Goal: Task Accomplishment & Management: Use online tool/utility

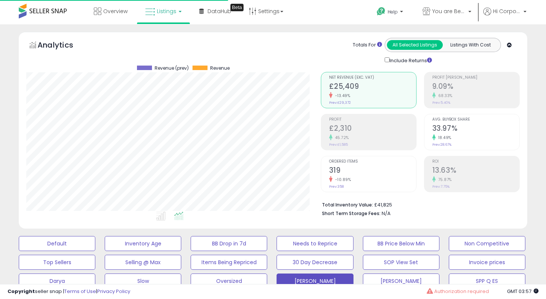
scroll to position [154, 294]
click at [448, 12] on span "You are Beautiful ([GEOGRAPHIC_DATA])" at bounding box center [449, 12] width 34 height 8
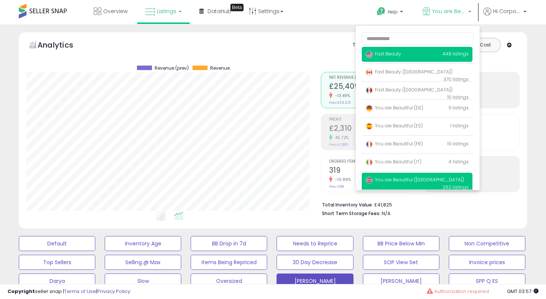
click at [389, 56] on span "Fast Beauty" at bounding box center [383, 54] width 36 height 6
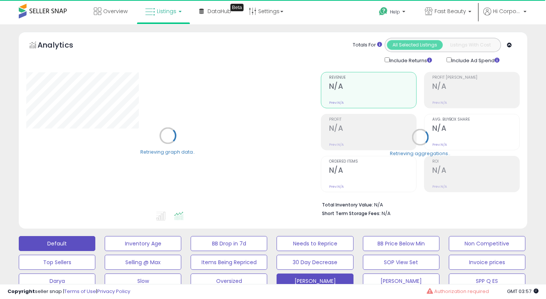
click at [80, 239] on button "Default" at bounding box center [57, 243] width 77 height 15
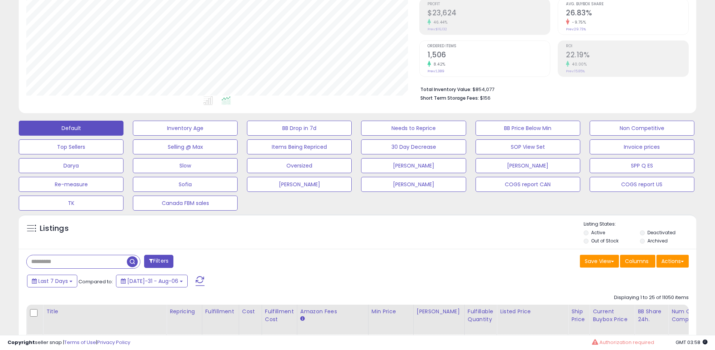
scroll to position [307, 0]
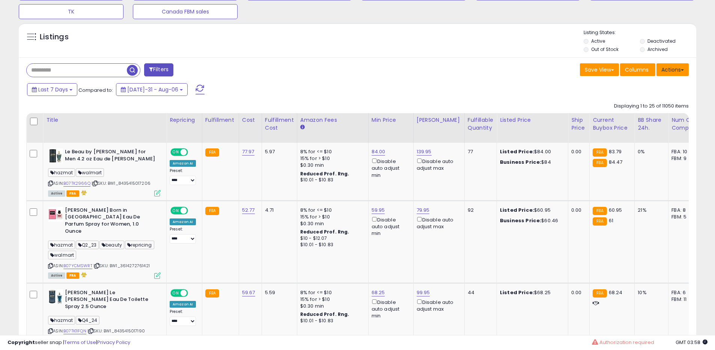
click at [551, 73] on button "Actions" at bounding box center [672, 69] width 32 height 13
click at [551, 120] on link "Export All Columns" at bounding box center [642, 118] width 82 height 12
